Goal: Check status: Check status

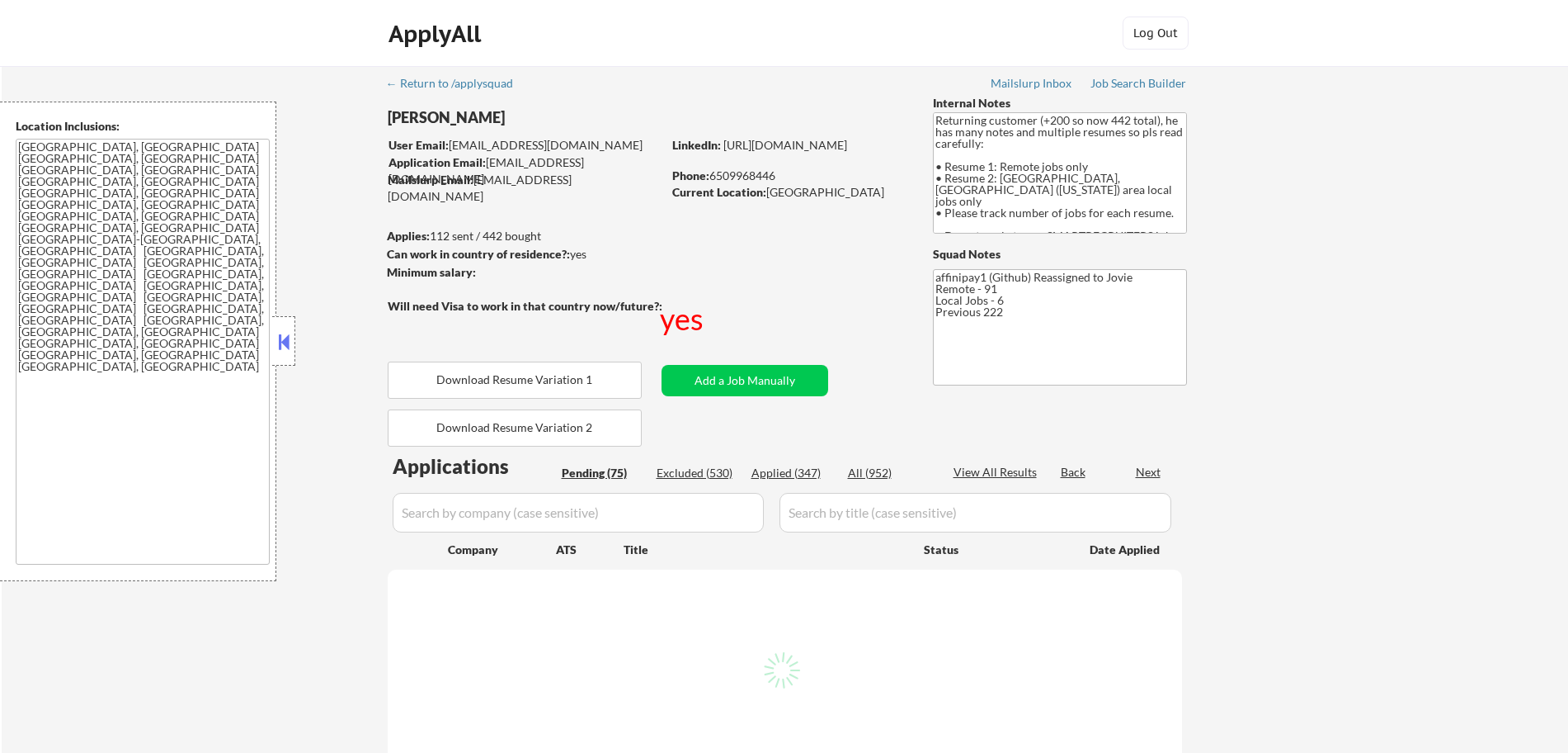
select select ""pending""
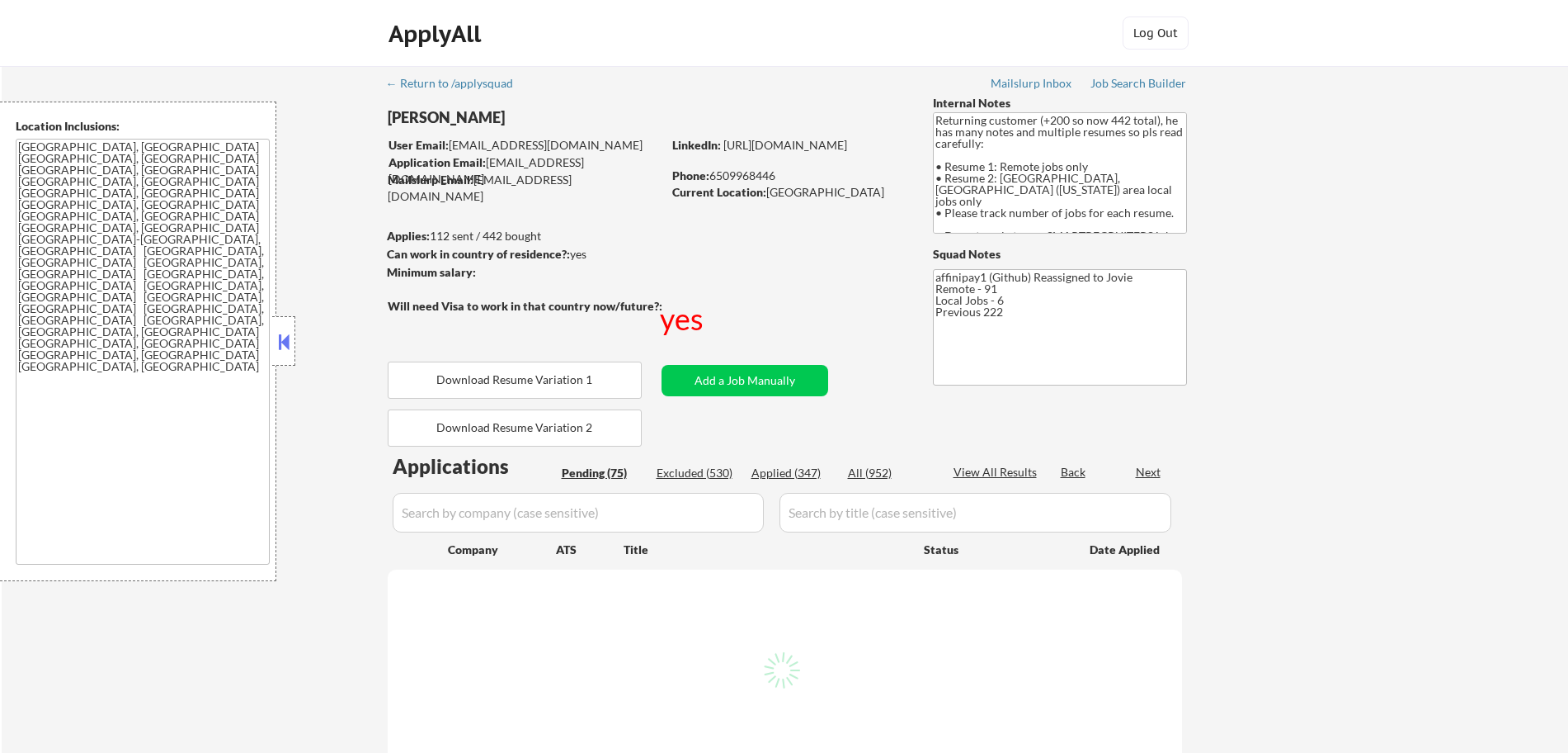
select select ""pending""
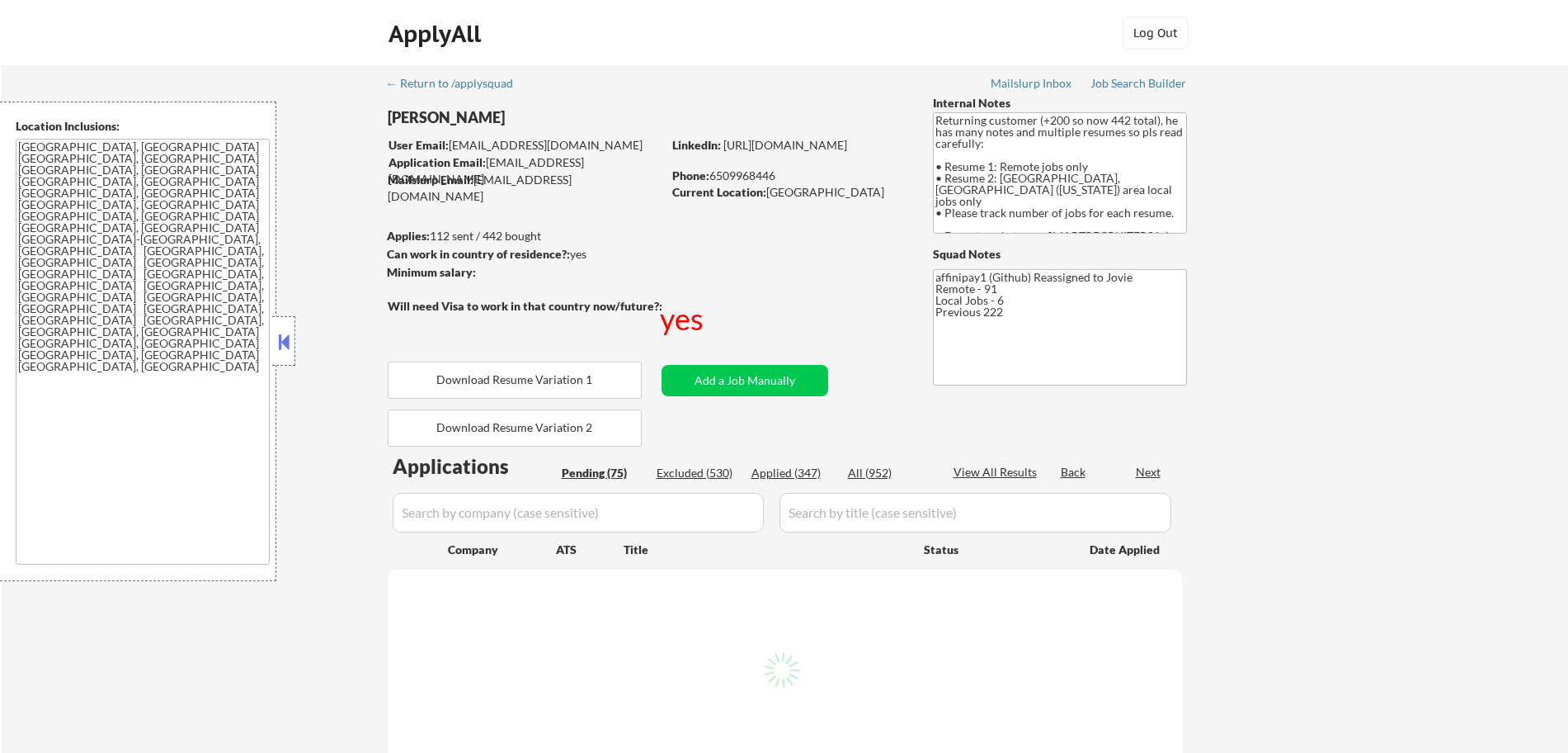
select select ""pending""
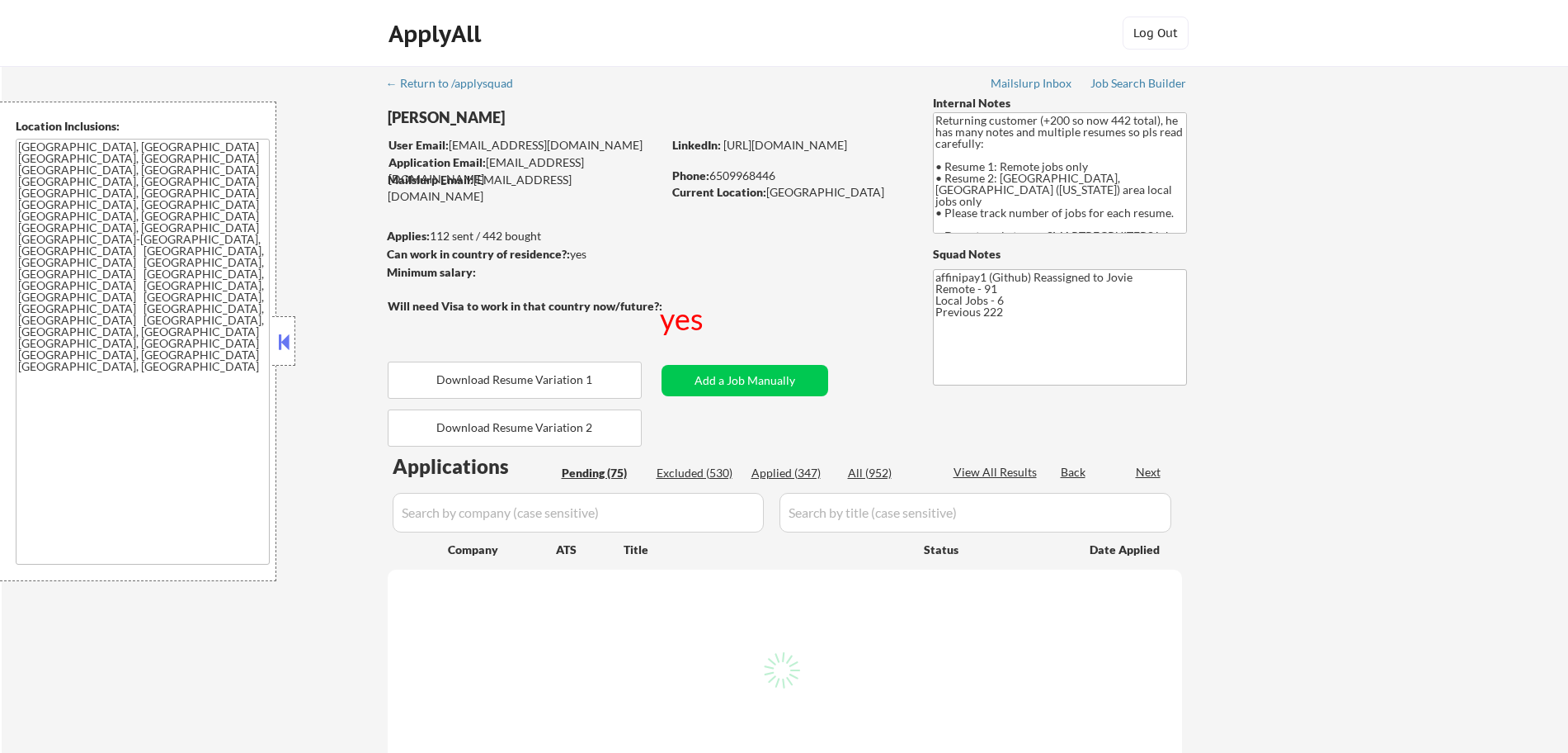
select select ""pending""
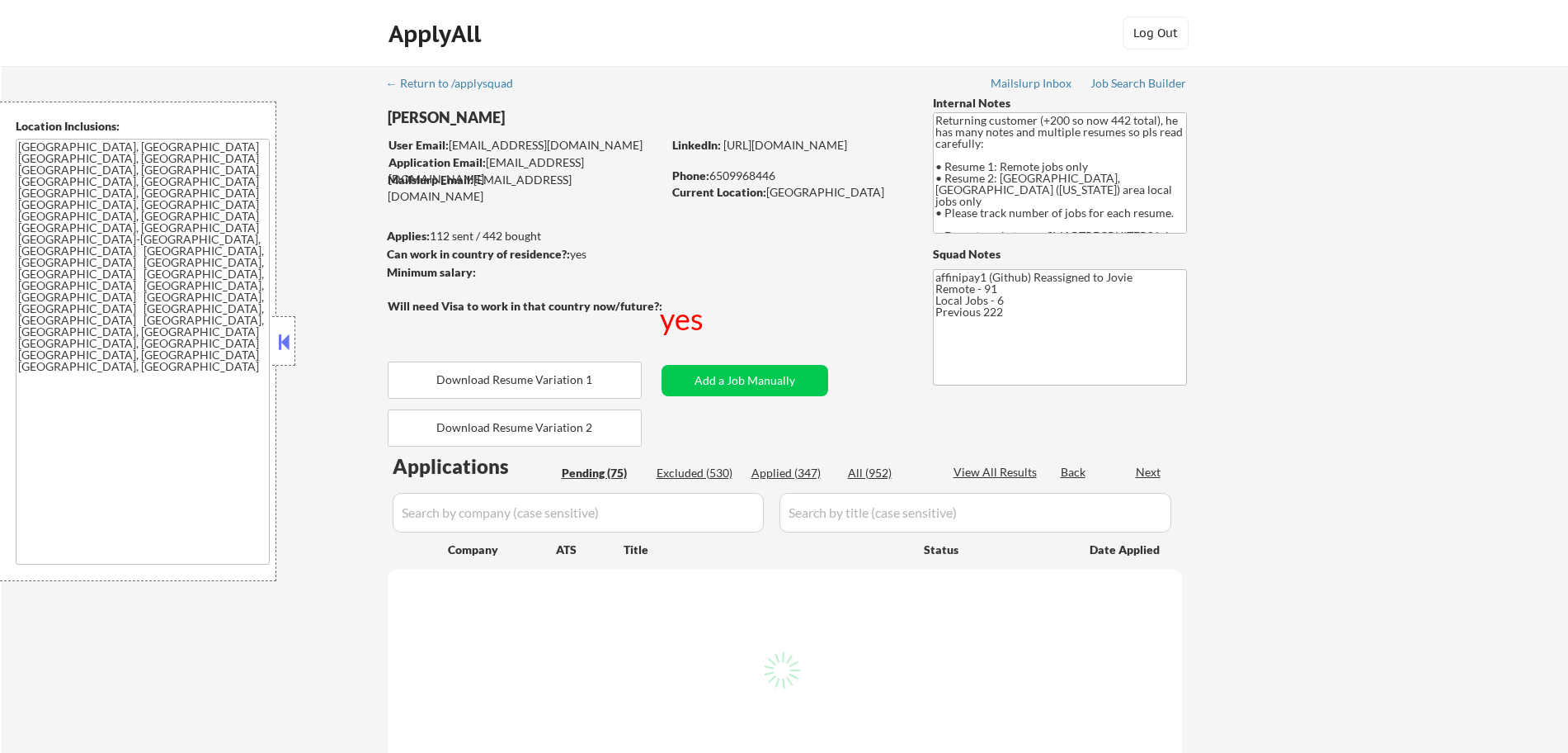
select select ""pending""
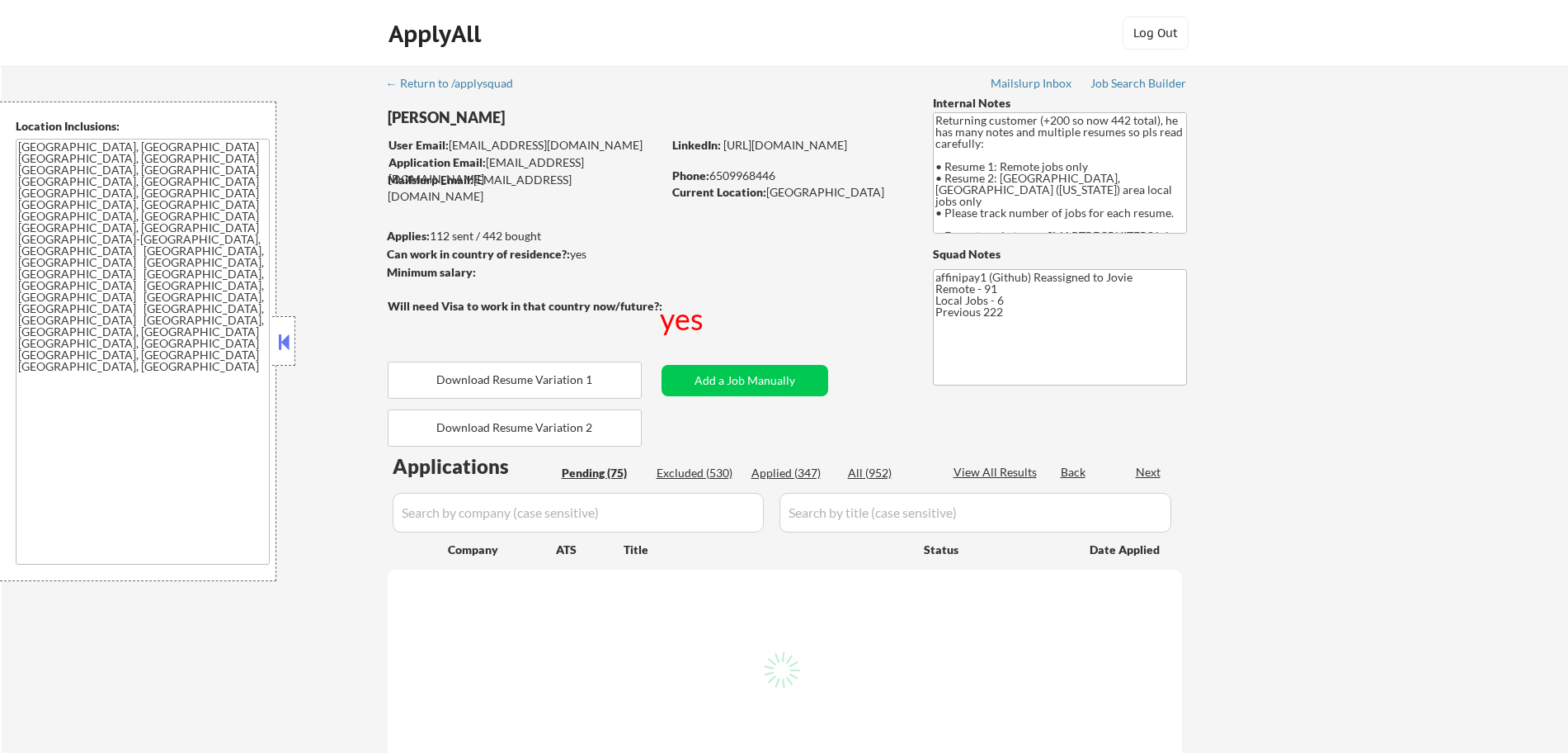
select select ""pending""
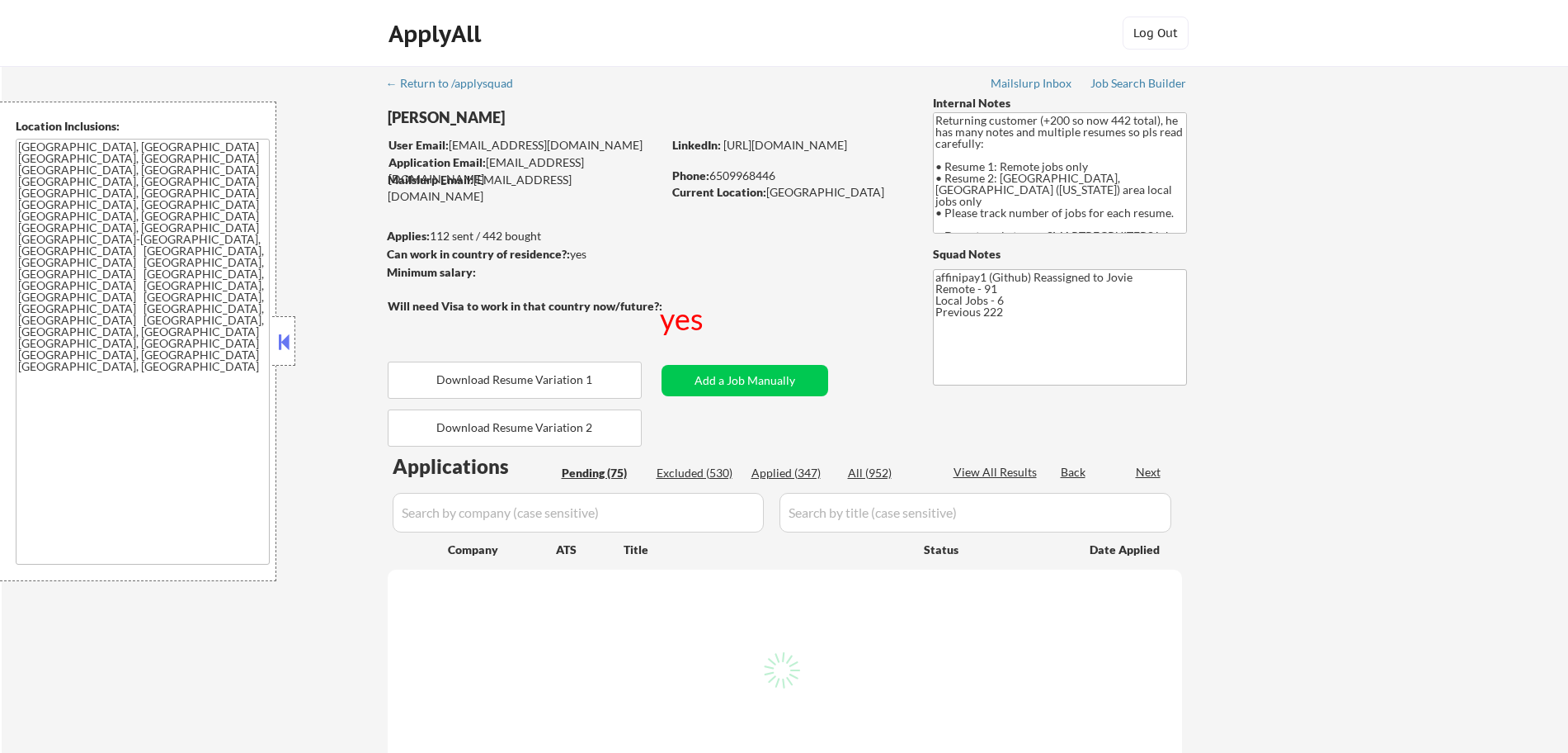
select select ""pending""
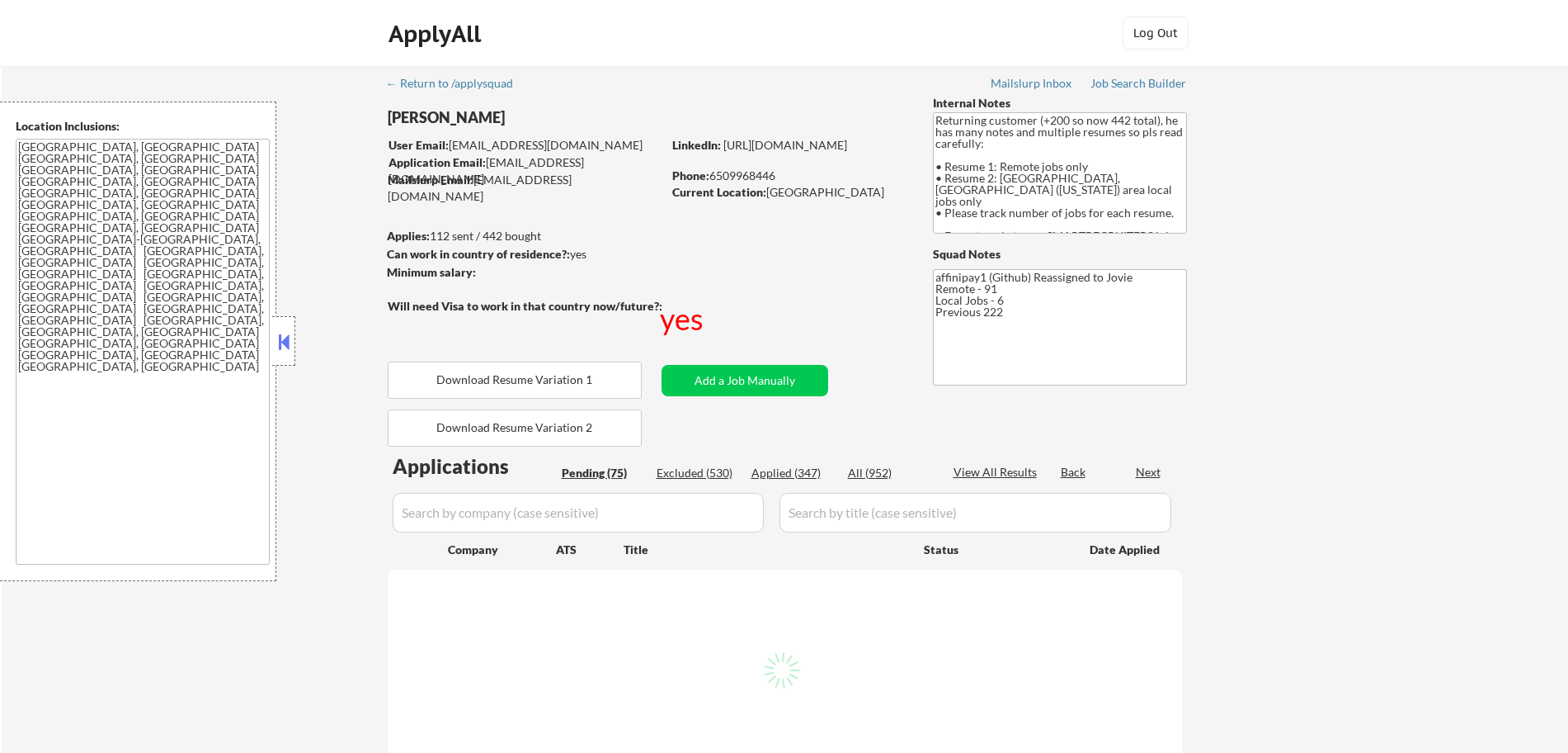
select select ""pending""
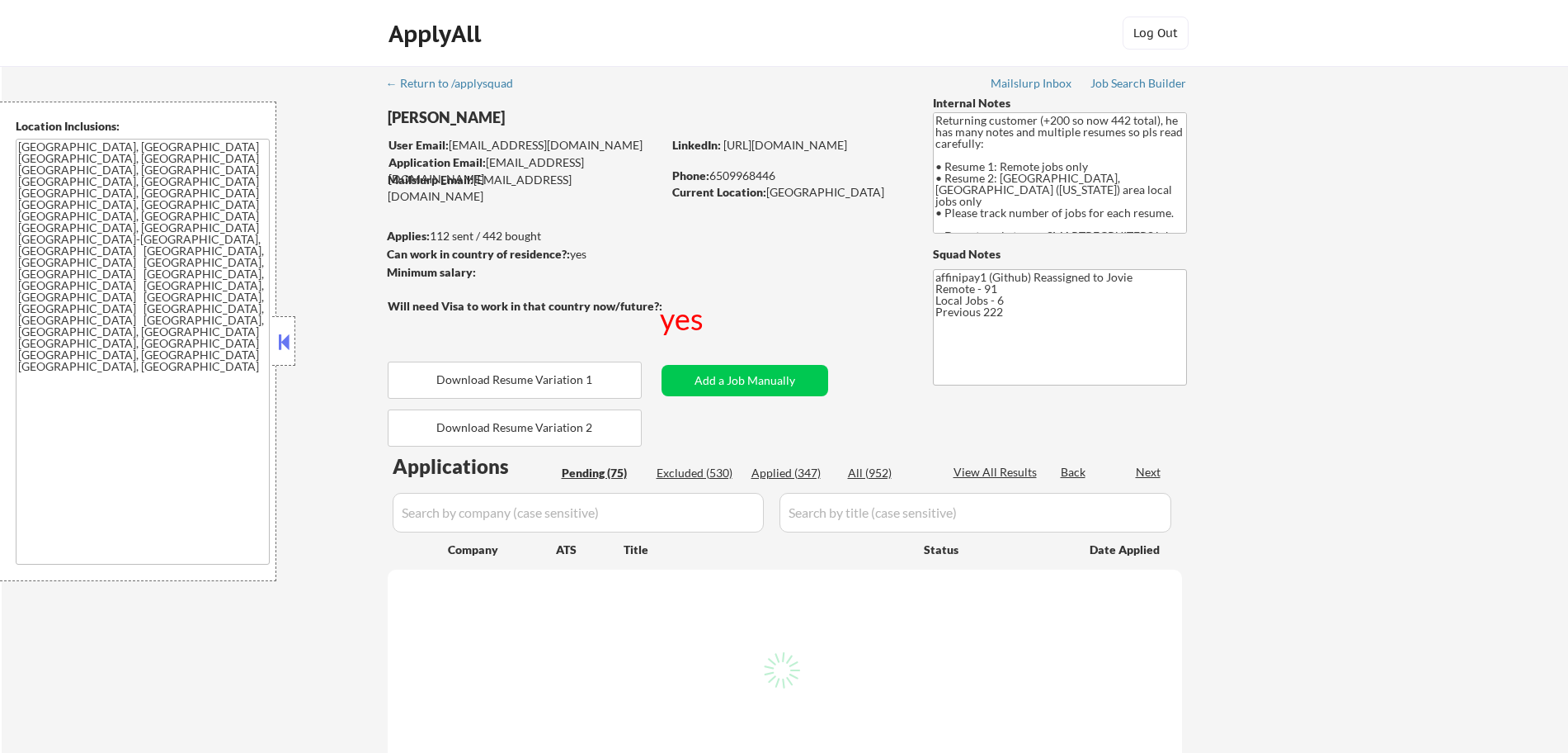
select select ""pending""
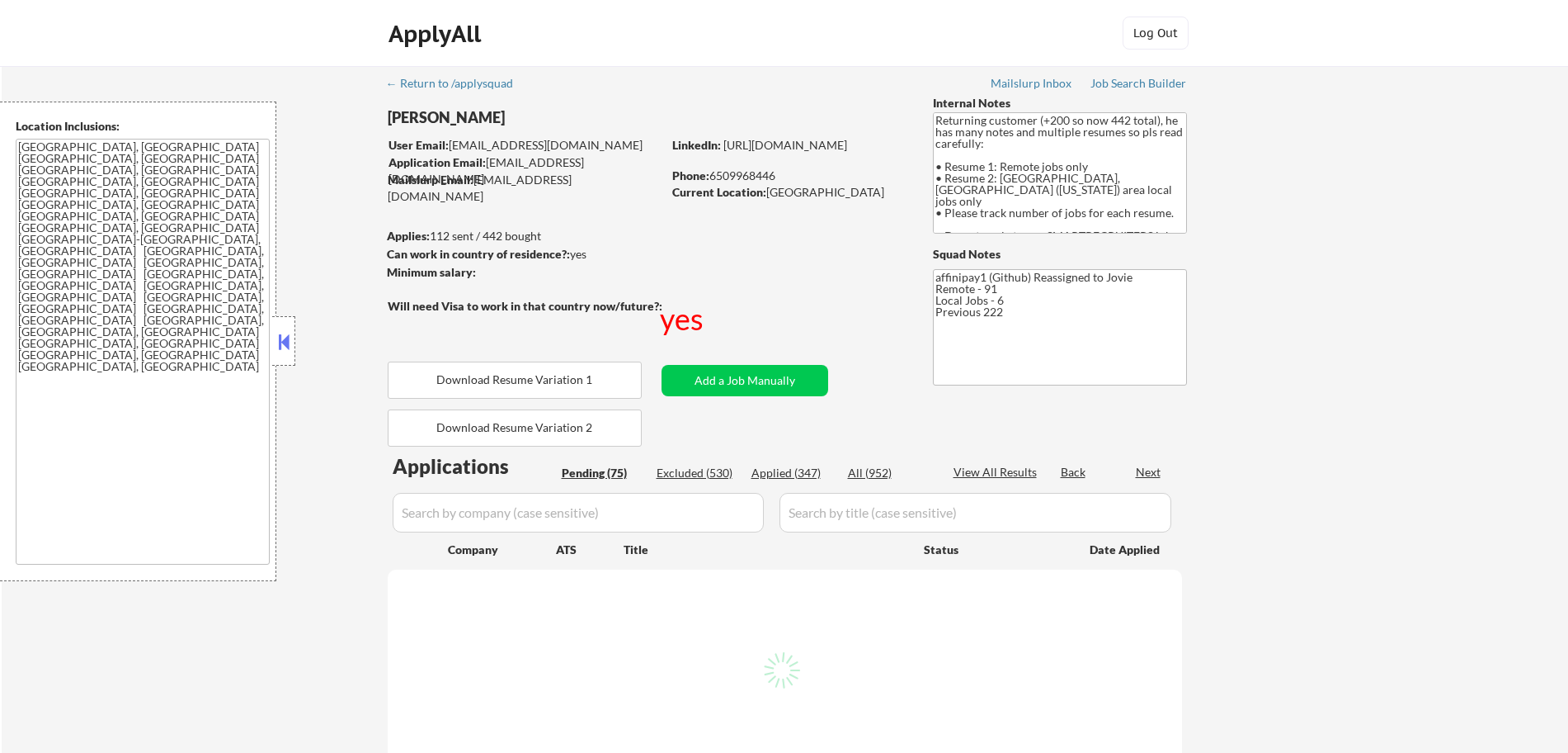
select select ""pending""
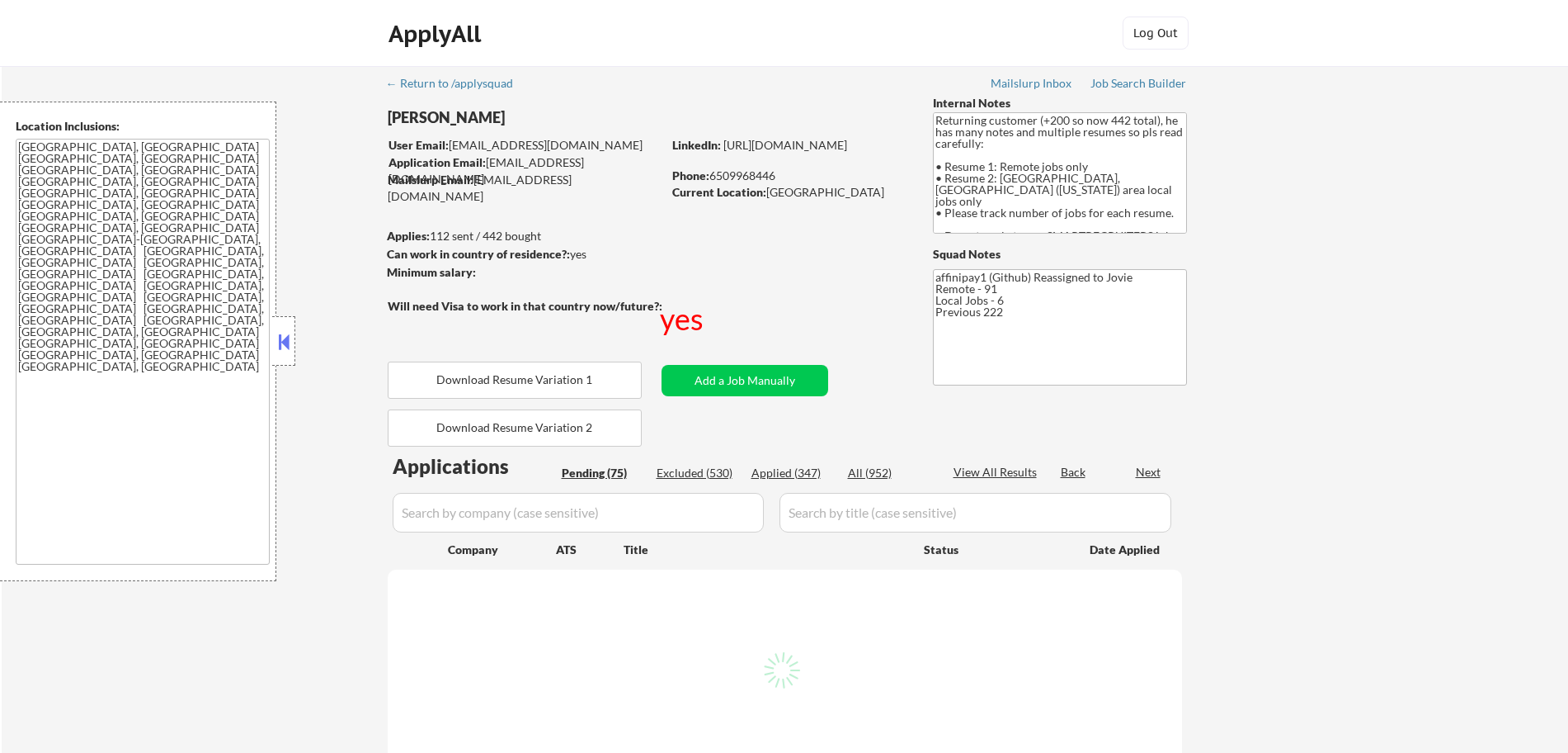
select select ""pending""
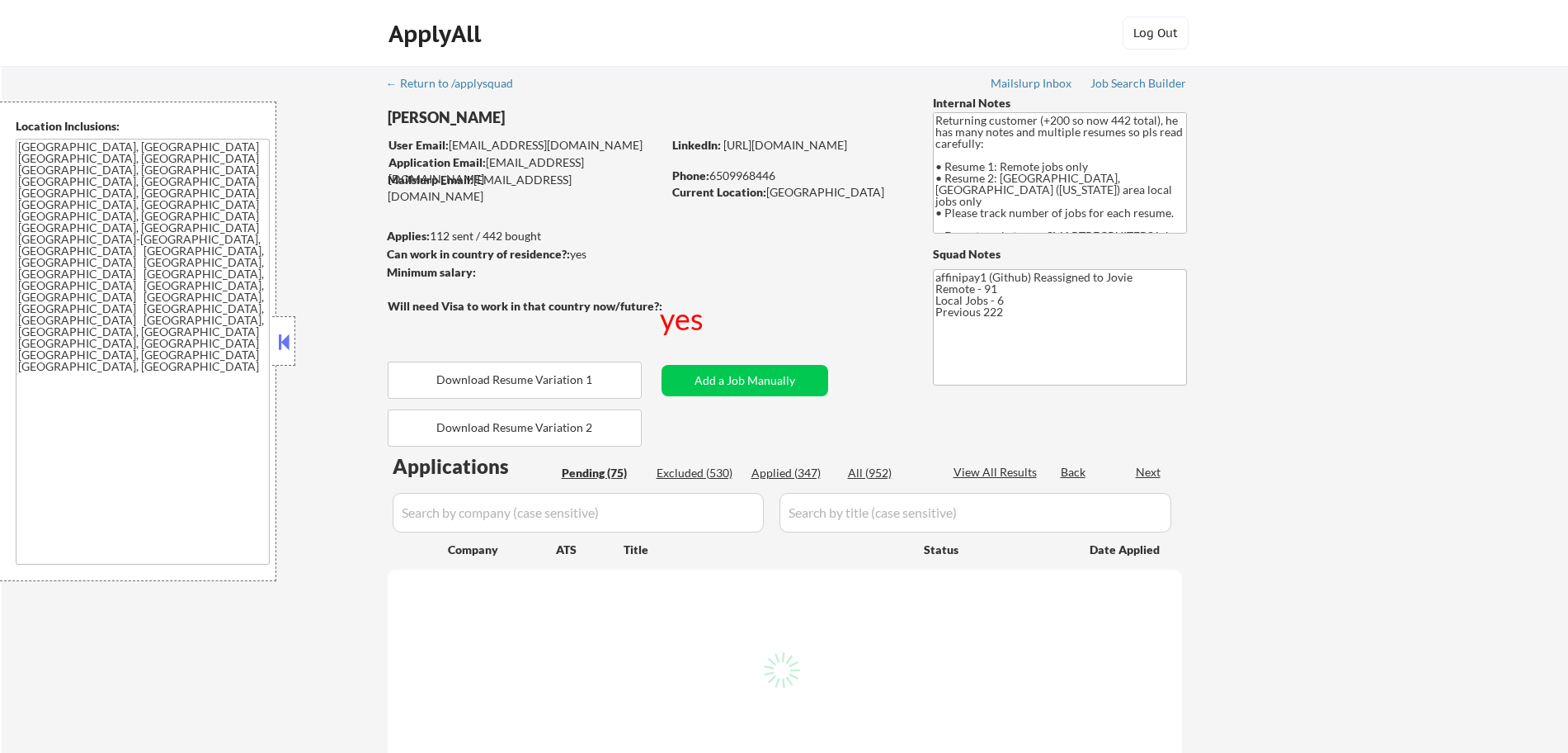
select select ""pending""
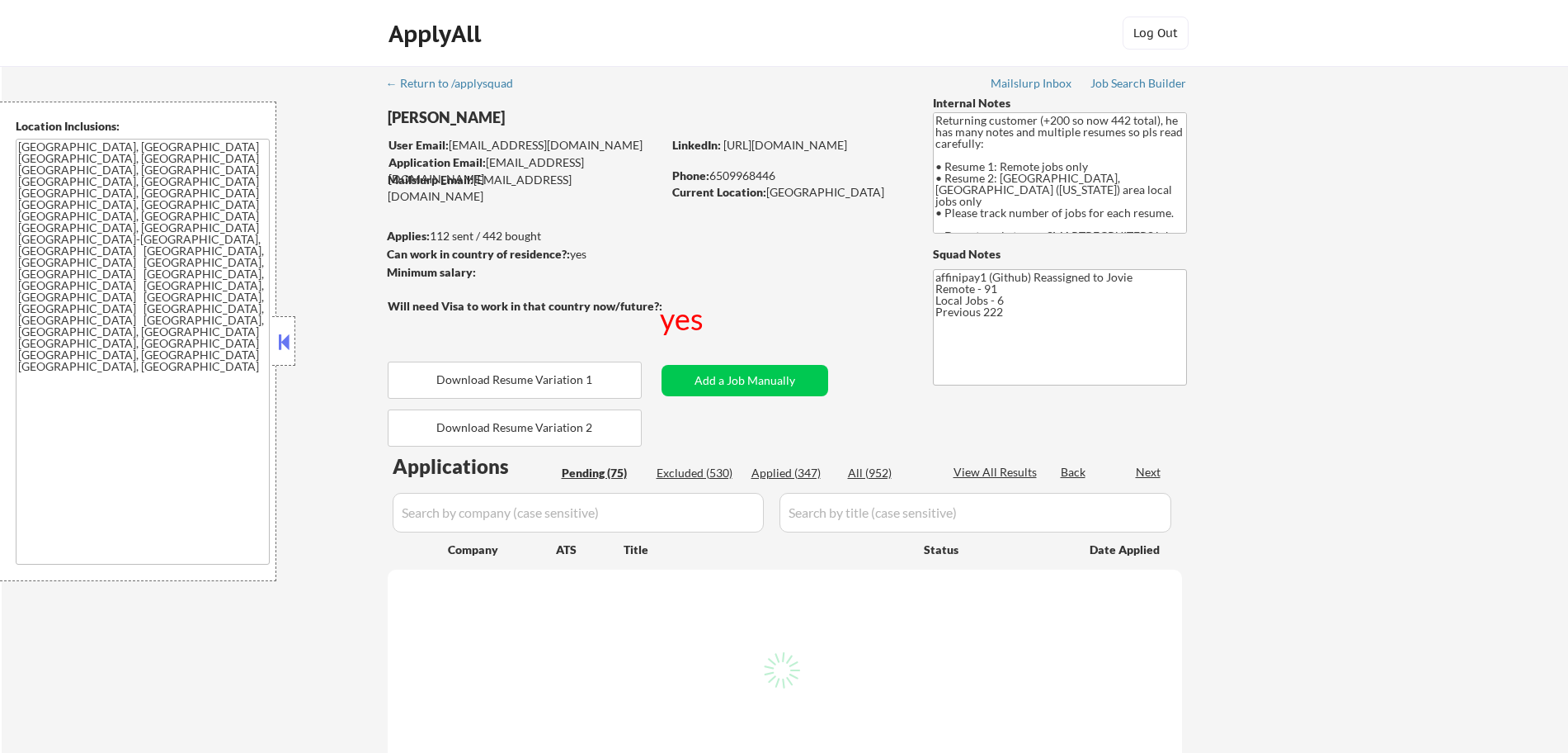
select select ""pending""
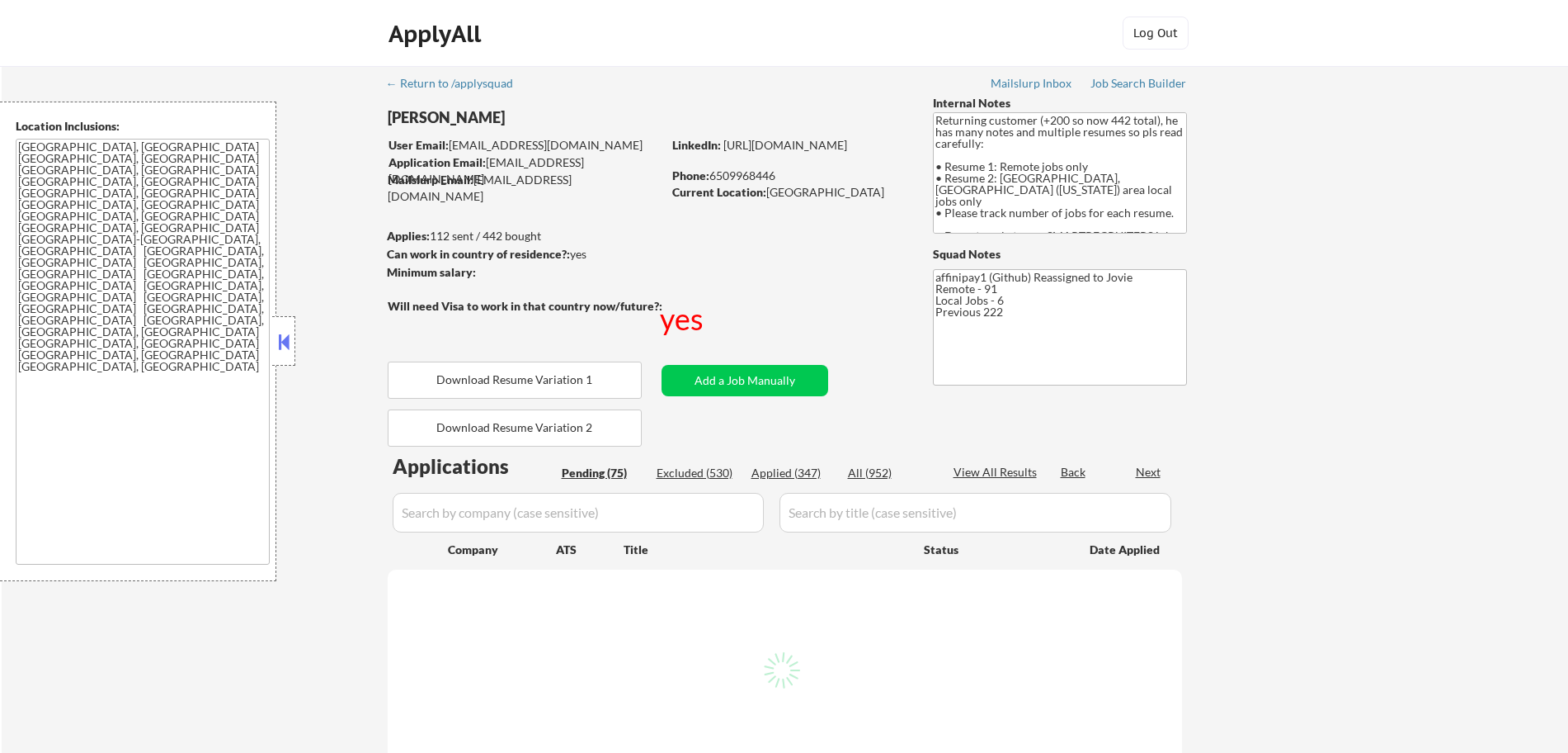
select select ""pending""
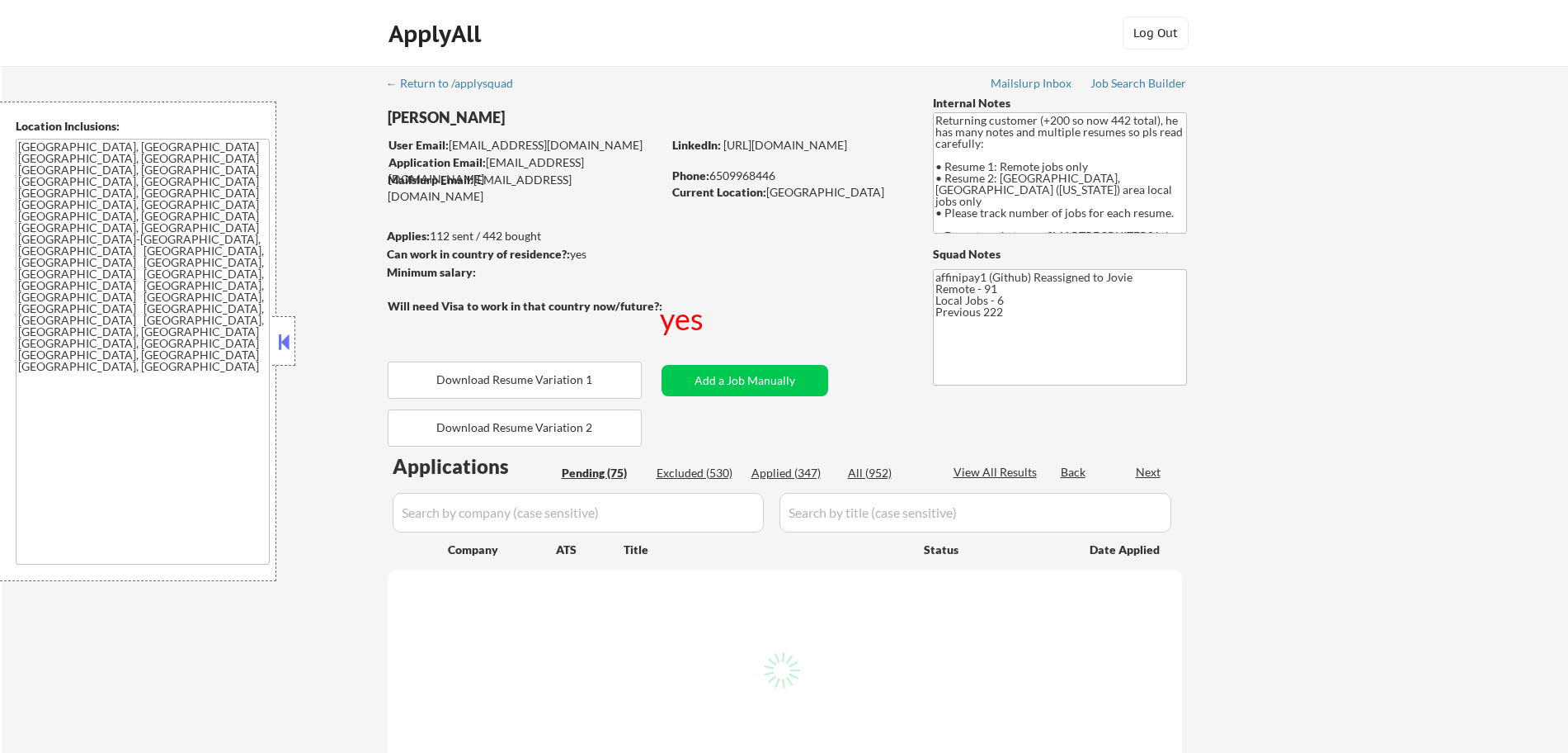
select select ""pending""
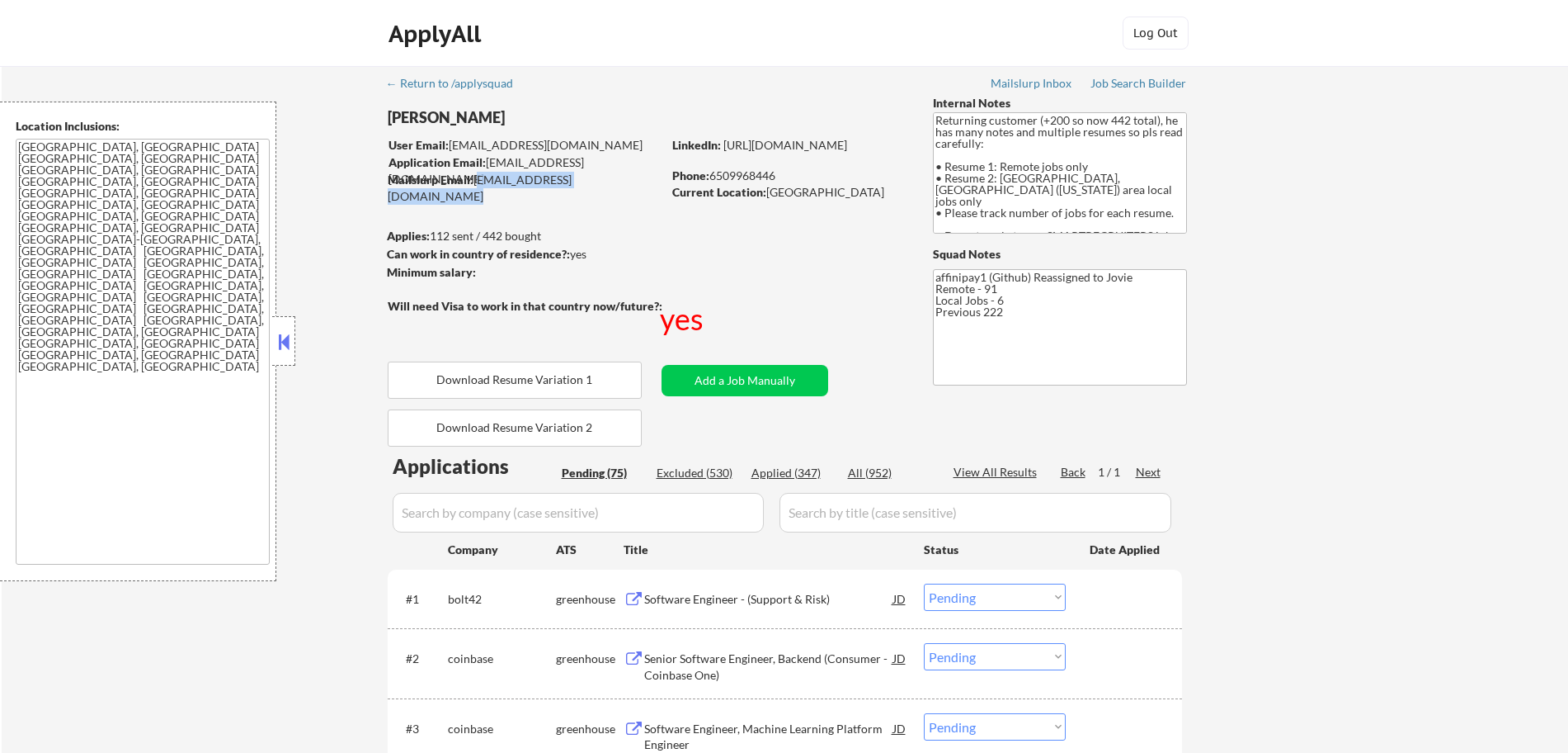
drag, startPoint x: 635, startPoint y: 179, endPoint x: 477, endPoint y: 177, distance: 158.0
click at [477, 177] on div "Mailslurp Email: arjun.malhotra@mailflux.com" at bounding box center [524, 188] width 274 height 32
copy div "arjun.malhotra@mailflux.com"
